Goal: Task Accomplishment & Management: Use online tool/utility

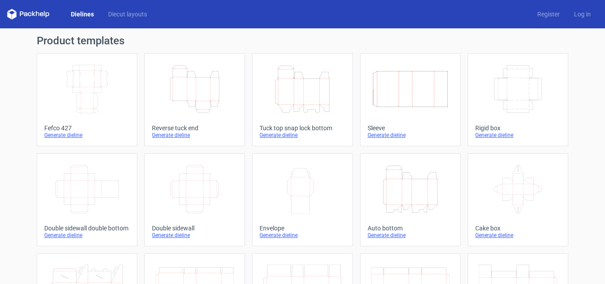
click at [283, 136] on div "Generate dieline" at bounding box center [303, 135] width 86 height 7
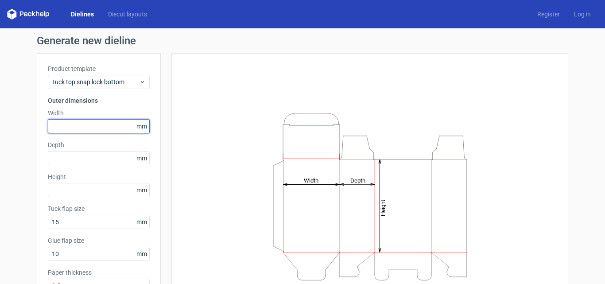
click at [81, 125] on input "text" at bounding box center [99, 126] width 102 height 14
type input "100"
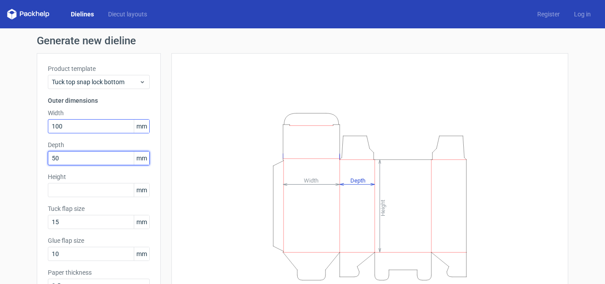
type input "50"
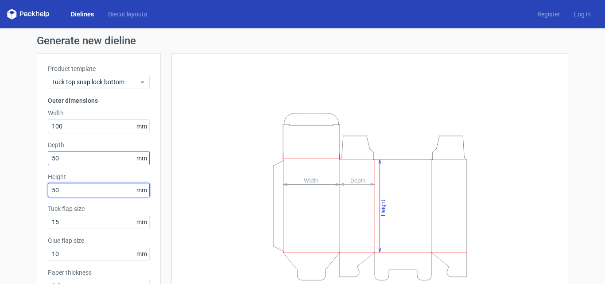
scroll to position [63, 0]
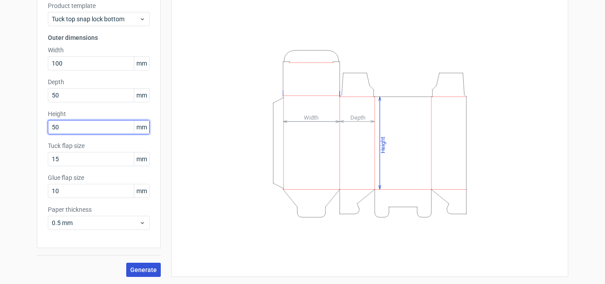
type input "50"
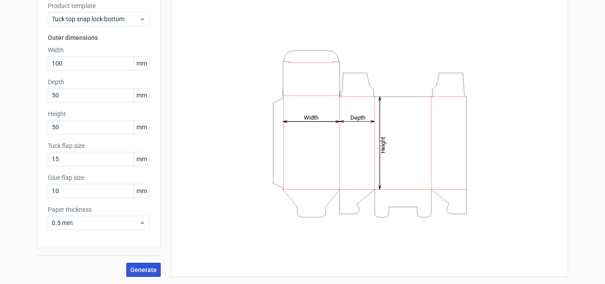
click at [136, 272] on span "Generate" at bounding box center [143, 270] width 27 height 6
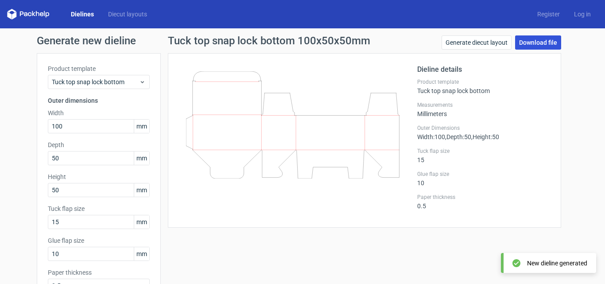
click at [519, 37] on link "Download file" at bounding box center [538, 42] width 46 height 14
click at [566, 116] on div "Generate new dieline Product template Tuck top snap lock bottom Outer dimension…" at bounding box center [302, 187] width 605 height 319
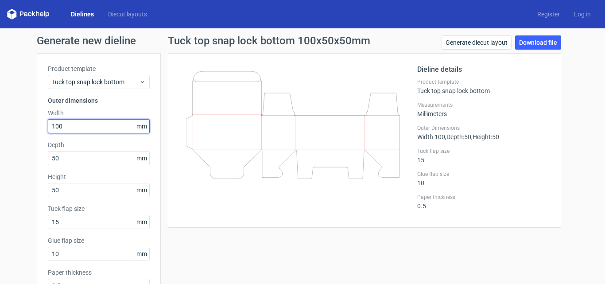
click at [100, 126] on input "100" at bounding box center [99, 126] width 102 height 14
type input "92"
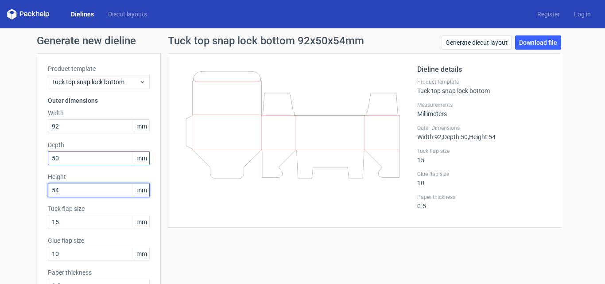
type input "54"
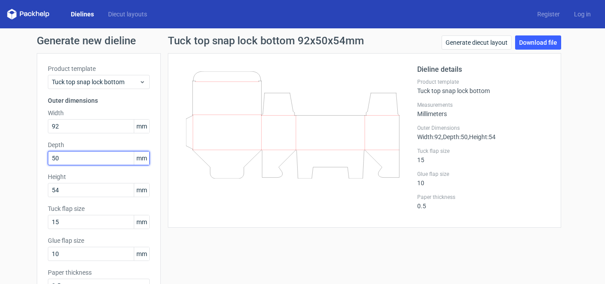
drag, startPoint x: 79, startPoint y: 157, endPoint x: 0, endPoint y: 167, distance: 79.4
click at [0, 167] on div "Generate new dieline Product template Tuck top snap lock bottom Outer dimension…" at bounding box center [302, 187] width 605 height 319
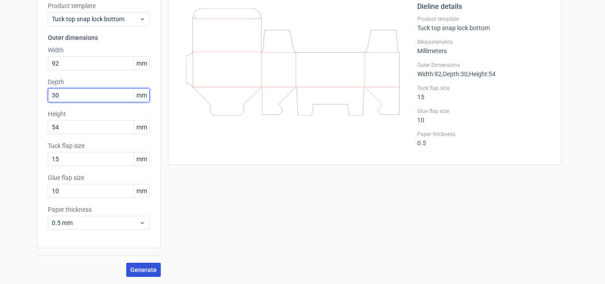
type input "30"
click at [135, 269] on span "Generate" at bounding box center [143, 270] width 27 height 6
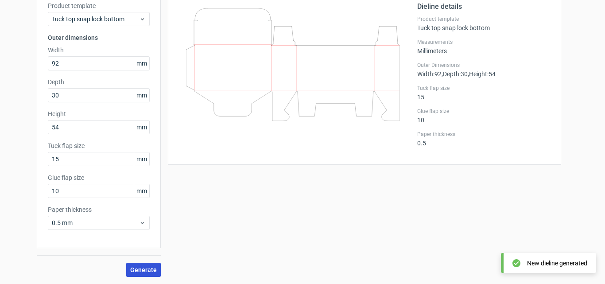
click at [145, 265] on button "Generate" at bounding box center [143, 270] width 35 height 14
click at [145, 265] on span at bounding box center [143, 270] width 11 height 12
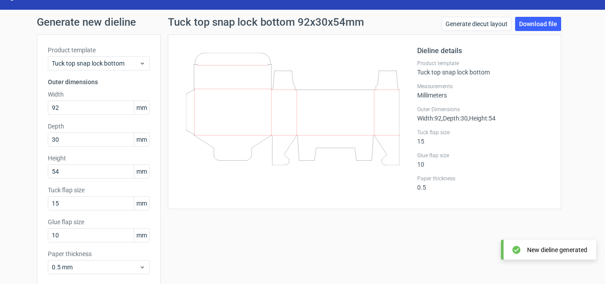
scroll to position [0, 0]
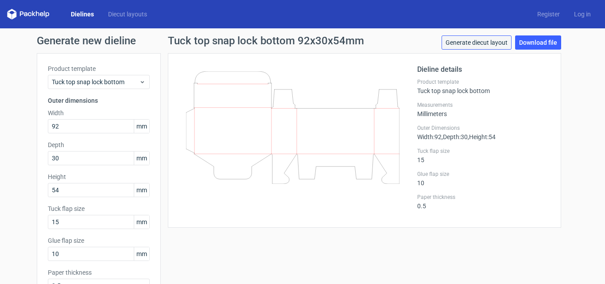
click at [468, 42] on link "Generate diecut layout" at bounding box center [477, 42] width 70 height 14
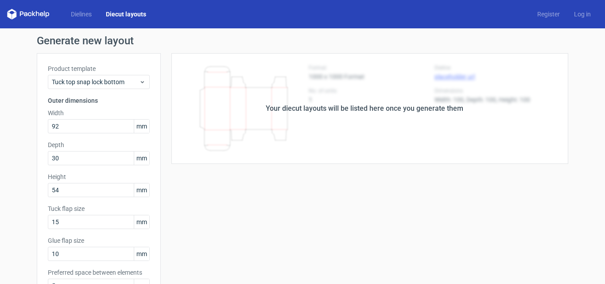
drag, startPoint x: 310, startPoint y: 191, endPoint x: 236, endPoint y: 199, distance: 74.9
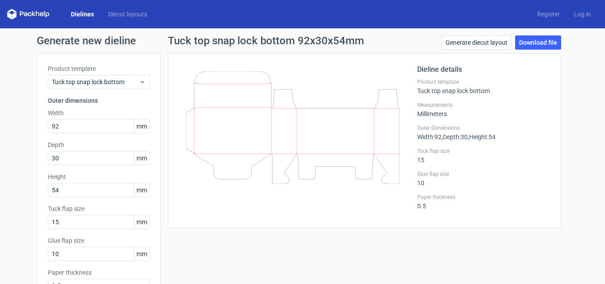
click at [266, 121] on icon at bounding box center [293, 127] width 214 height 113
